Goal: Task Accomplishment & Management: Manage account settings

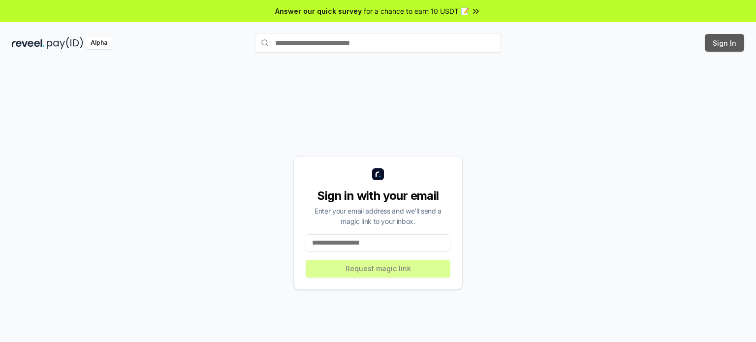
click at [725, 47] on button "Sign In" at bounding box center [724, 43] width 39 height 18
click at [385, 240] on input at bounding box center [378, 243] width 145 height 18
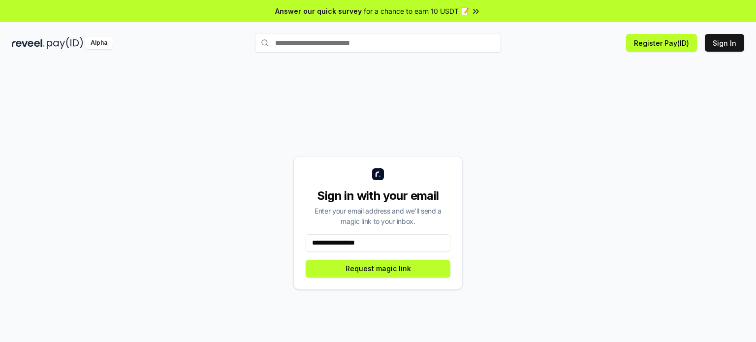
type input "**********"
click at [306, 260] on button "Request magic link" at bounding box center [378, 269] width 145 height 18
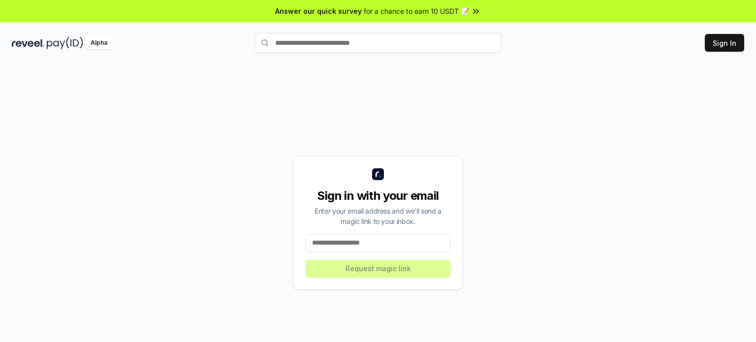
click at [419, 240] on input at bounding box center [378, 243] width 145 height 18
paste input "**********"
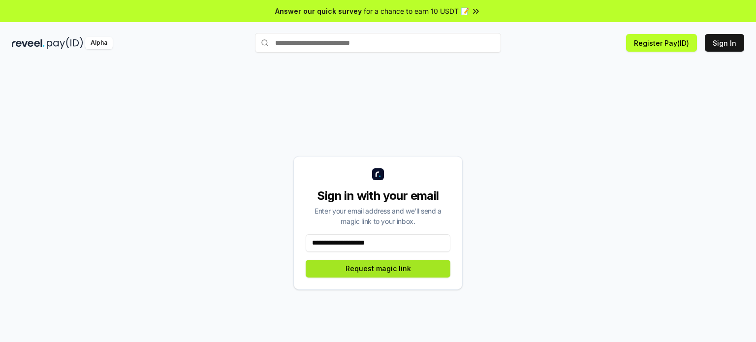
type input "**********"
click at [409, 271] on button "Request magic link" at bounding box center [378, 269] width 145 height 18
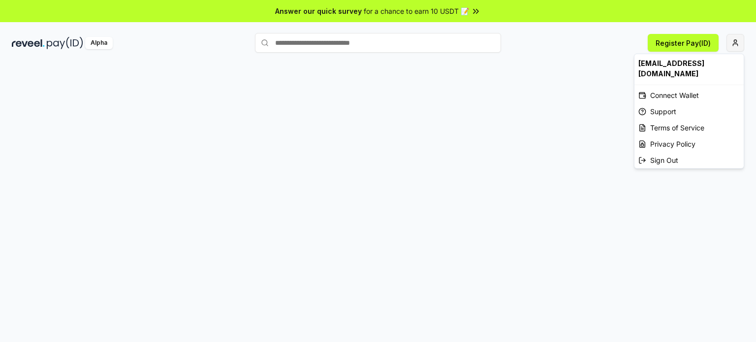
click at [732, 43] on html "Answer our quick survey for a chance to earn 10 USDT 📝 Alpha Register Pay(ID) […" at bounding box center [378, 171] width 756 height 342
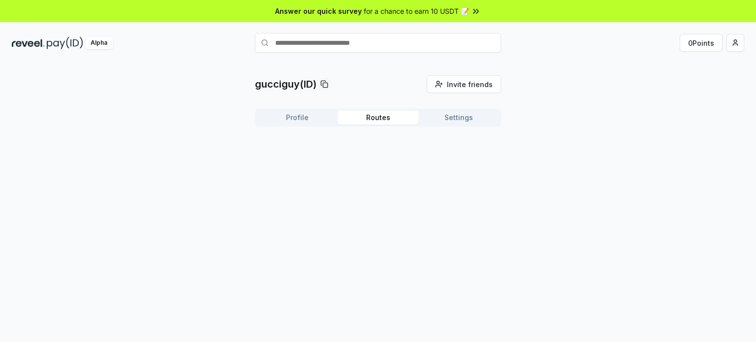
click at [380, 119] on button "Routes" at bounding box center [377, 118] width 81 height 14
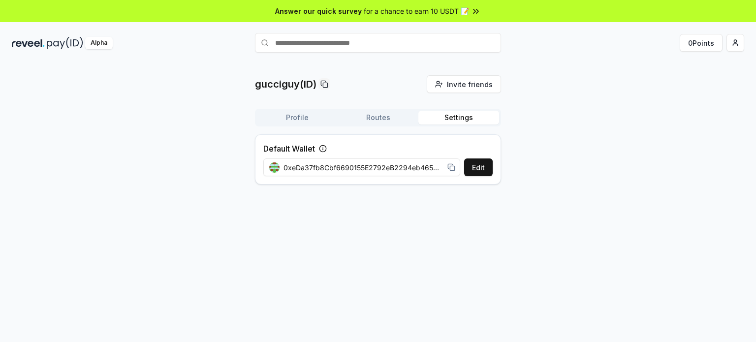
click at [448, 119] on button "Settings" at bounding box center [458, 118] width 81 height 14
click at [310, 117] on button "Profile" at bounding box center [297, 118] width 81 height 14
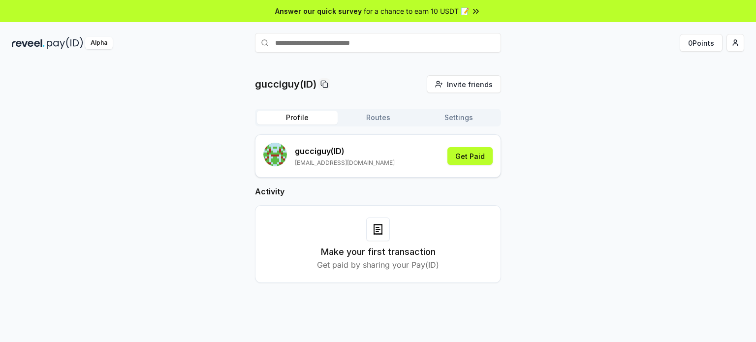
click at [463, 118] on button "Settings" at bounding box center [458, 118] width 81 height 14
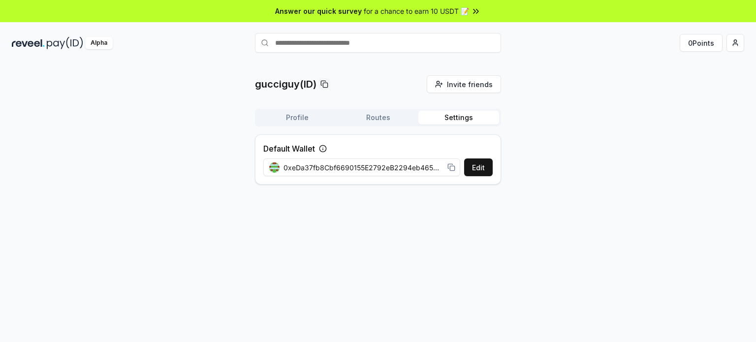
click at [449, 166] on icon at bounding box center [451, 167] width 8 height 8
drag, startPoint x: 582, startPoint y: 78, endPoint x: 514, endPoint y: 82, distance: 69.0
click at [582, 78] on div "gucciguy(ID) Invite friends Invite Profile Routes Settings Default Wallet Edit …" at bounding box center [378, 133] width 732 height 117
click at [306, 119] on button "Profile" at bounding box center [297, 118] width 81 height 14
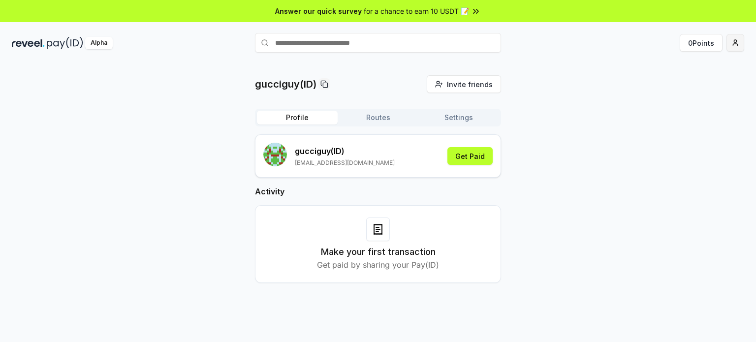
click at [733, 39] on html "Answer our quick survey for a chance to earn 10 USDT 📝 Alpha 0 Points gucciguy(…" at bounding box center [378, 171] width 756 height 342
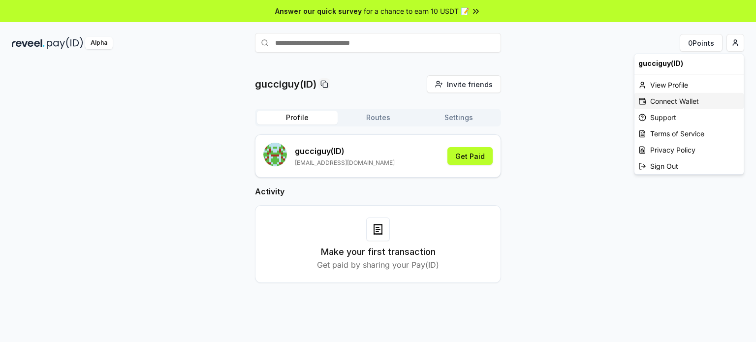
click at [667, 105] on div "Connect Wallet" at bounding box center [688, 101] width 109 height 16
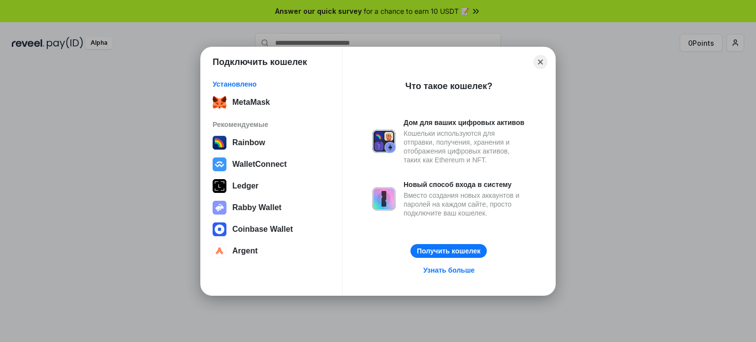
click at [532, 62] on div "Close" at bounding box center [448, 62] width 197 height 14
click at [546, 62] on button "Close" at bounding box center [540, 61] width 15 height 15
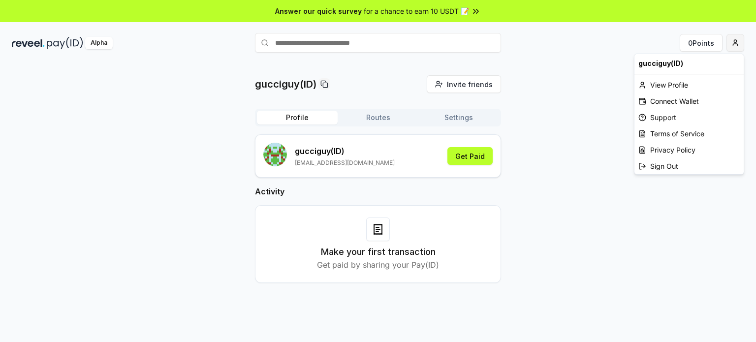
click at [733, 44] on html "Answer our quick survey for a chance to earn 10 USDT 📝 Alpha 0 Points gucciguy(…" at bounding box center [378, 171] width 756 height 342
click at [673, 98] on div "Connect Wallet" at bounding box center [688, 101] width 109 height 16
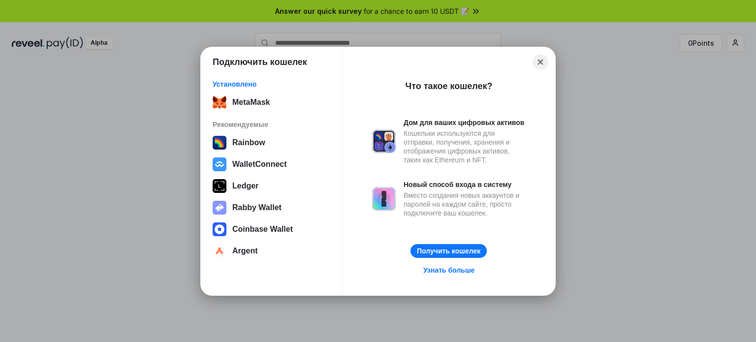
click at [546, 65] on div "Close" at bounding box center [448, 62] width 197 height 14
drag, startPoint x: 542, startPoint y: 64, endPoint x: 702, endPoint y: 56, distance: 159.6
click at [544, 64] on button "Close" at bounding box center [540, 62] width 14 height 14
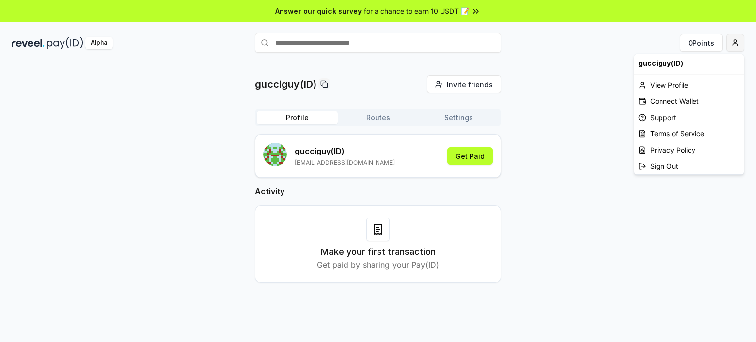
click at [735, 43] on html "Answer our quick survey for a chance to earn 10 USDT 📝 Alpha 0 Points gucciguy(…" at bounding box center [378, 171] width 756 height 342
click at [656, 83] on div "View Profile" at bounding box center [688, 85] width 109 height 16
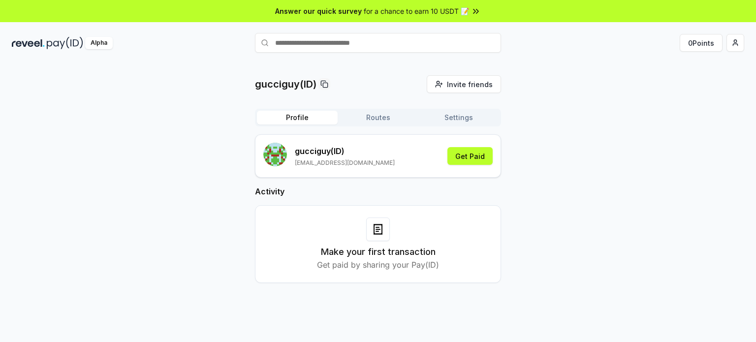
click at [387, 127] on div "Profile Routes Settings gucciguy (ID) andreno6621@gmail.com Get Paid Activity M…" at bounding box center [378, 204] width 246 height 190
drag, startPoint x: 384, startPoint y: 123, endPoint x: 392, endPoint y: 122, distance: 7.9
click at [384, 123] on button "Routes" at bounding box center [377, 118] width 81 height 14
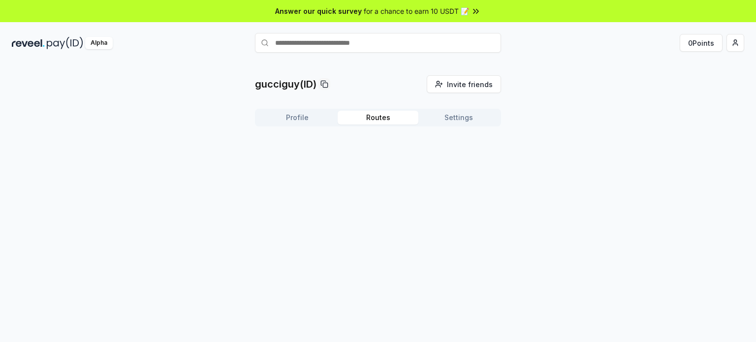
click at [441, 114] on button "Settings" at bounding box center [458, 118] width 81 height 14
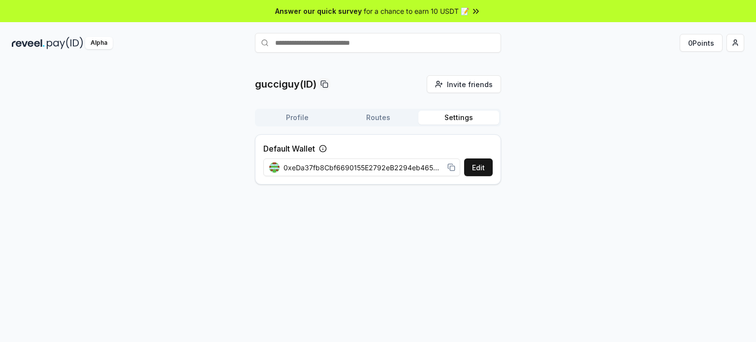
click at [314, 113] on button "Profile" at bounding box center [297, 118] width 81 height 14
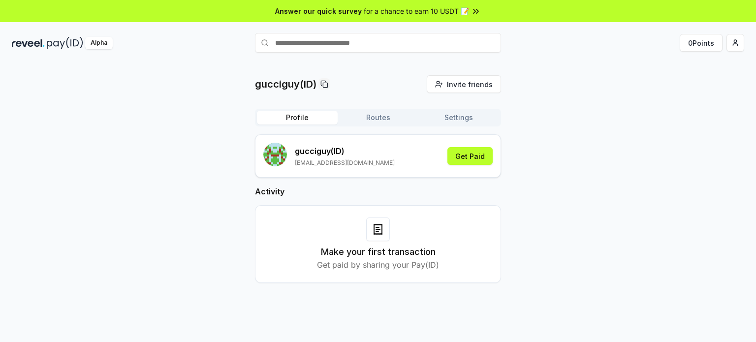
click at [56, 43] on img at bounding box center [65, 43] width 36 height 12
click at [439, 88] on button "Invite friends Invite" at bounding box center [464, 84] width 74 height 18
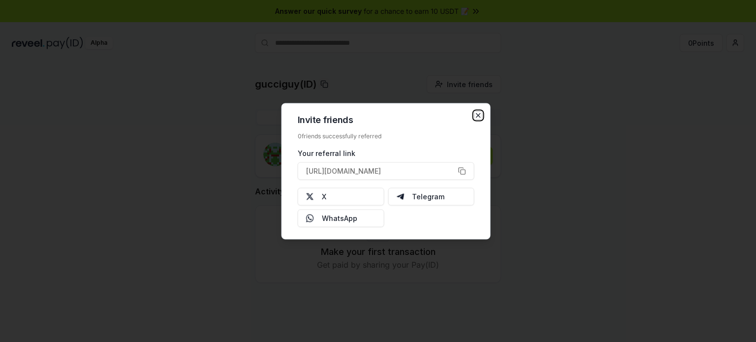
click at [480, 112] on icon "button" at bounding box center [478, 115] width 8 height 8
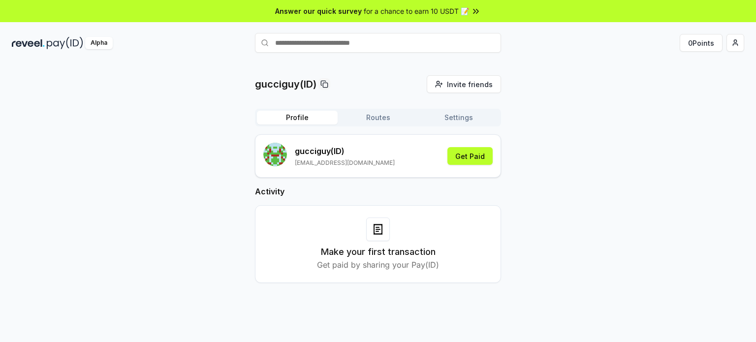
click at [303, 76] on div "gucciguy(ID) Invite friends Invite" at bounding box center [378, 84] width 246 height 18
drag, startPoint x: 305, startPoint y: 87, endPoint x: 336, endPoint y: 194, distance: 111.6
click at [306, 90] on p "gucciguy(ID)" at bounding box center [285, 84] width 61 height 14
click at [350, 220] on div "Make your first transaction Get paid by sharing your Pay(ID)" at bounding box center [377, 243] width 221 height 53
drag, startPoint x: 402, startPoint y: 241, endPoint x: 401, endPoint y: 230, distance: 10.4
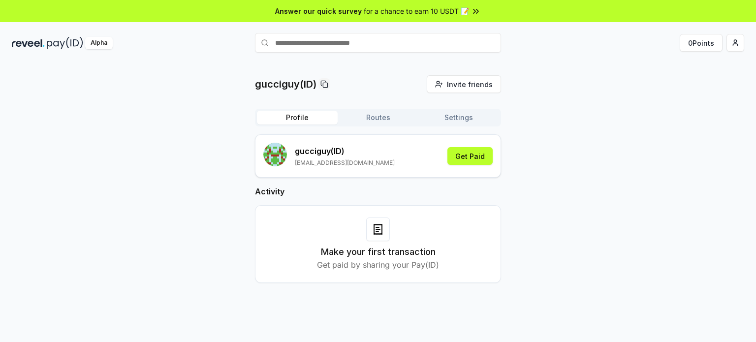
click at [402, 240] on div "Make your first transaction Get paid by sharing your Pay(ID)" at bounding box center [377, 243] width 221 height 53
click at [468, 151] on button "Get Paid" at bounding box center [469, 156] width 45 height 18
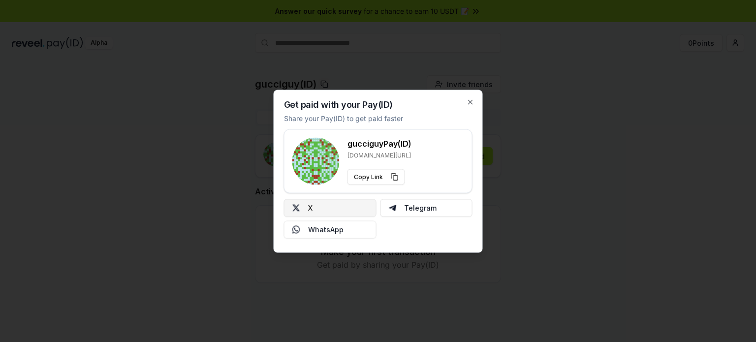
click at [329, 206] on button "X" at bounding box center [330, 208] width 92 height 18
click at [469, 101] on icon "button" at bounding box center [470, 102] width 8 height 8
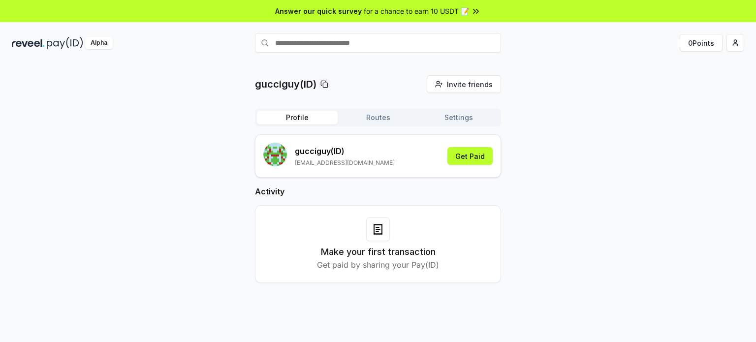
click at [71, 43] on img at bounding box center [65, 43] width 36 height 12
